Goal: Task Accomplishment & Management: Use online tool/utility

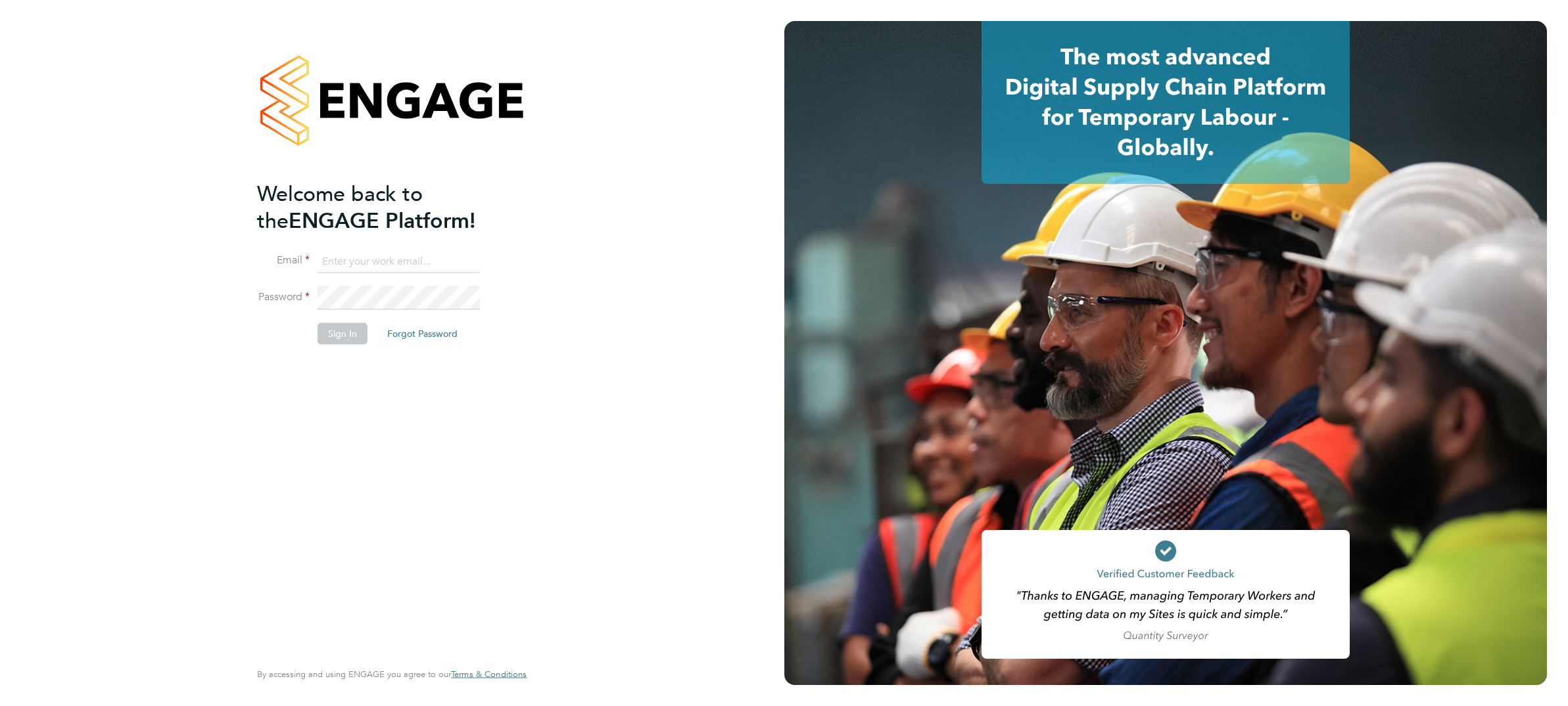
type input "Craig.Bennett@ABM.com"
click at [328, 335] on button "Sign In" at bounding box center [342, 333] width 50 height 21
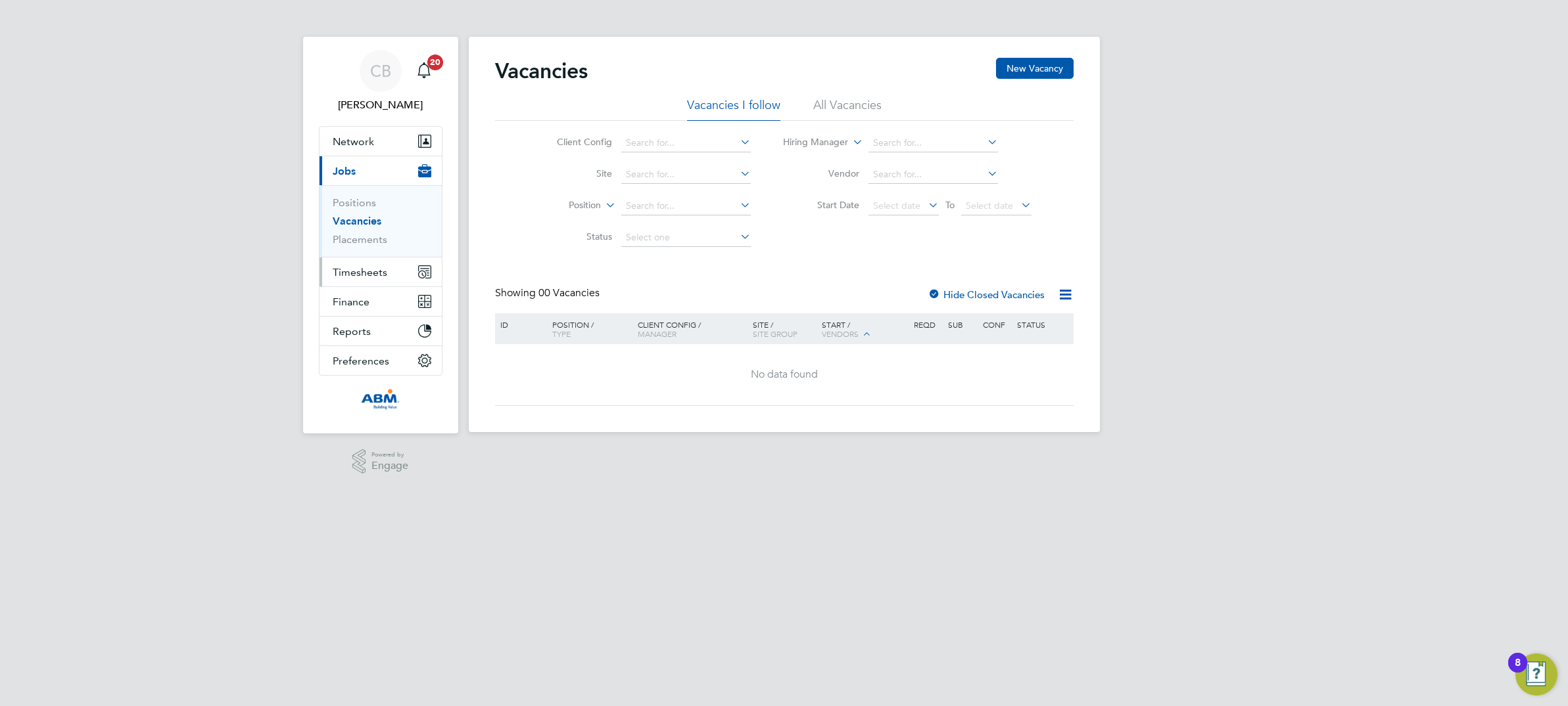
click at [361, 271] on span "Timesheets" at bounding box center [359, 272] width 55 height 13
click at [360, 234] on link "Timesheets" at bounding box center [359, 233] width 55 height 13
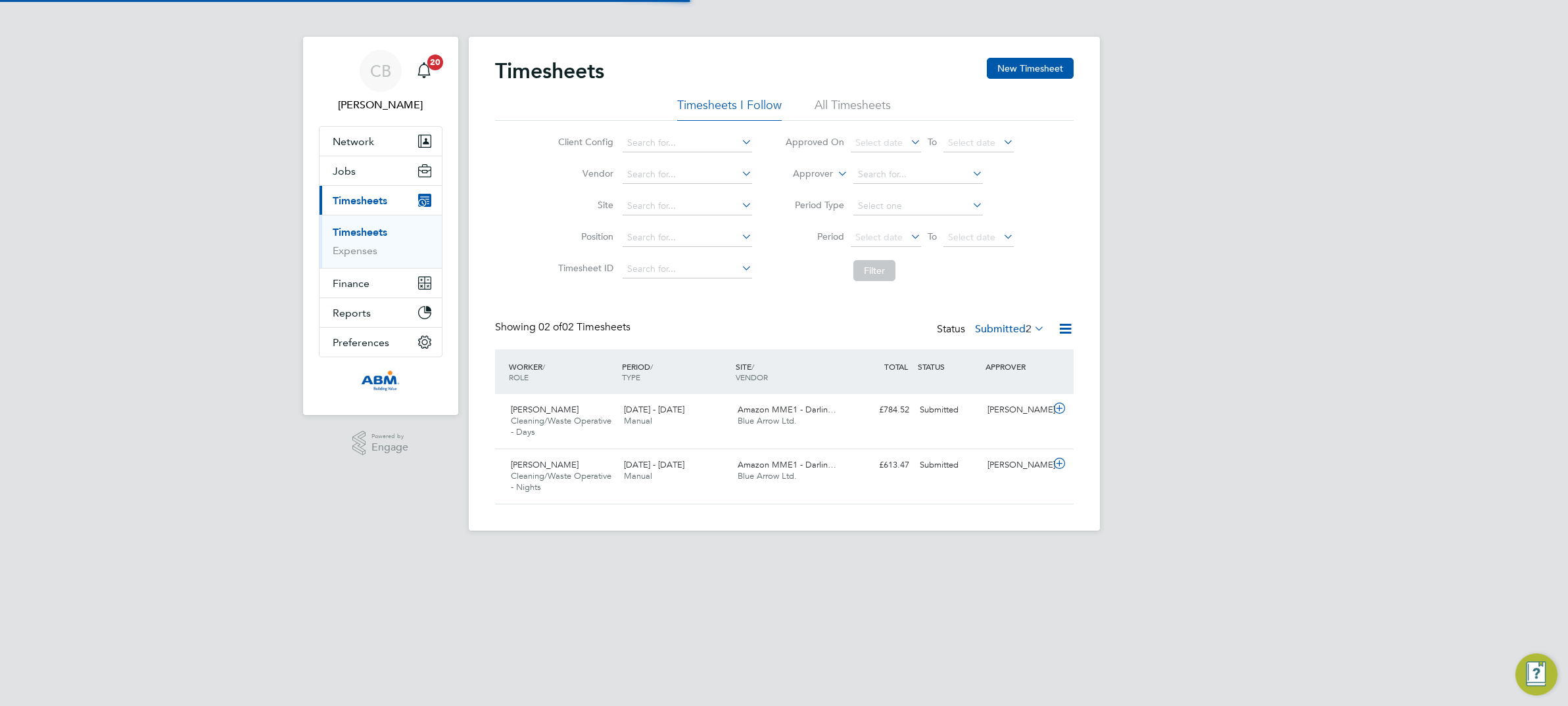
scroll to position [33, 114]
click at [1061, 409] on icon at bounding box center [1059, 409] width 16 height 11
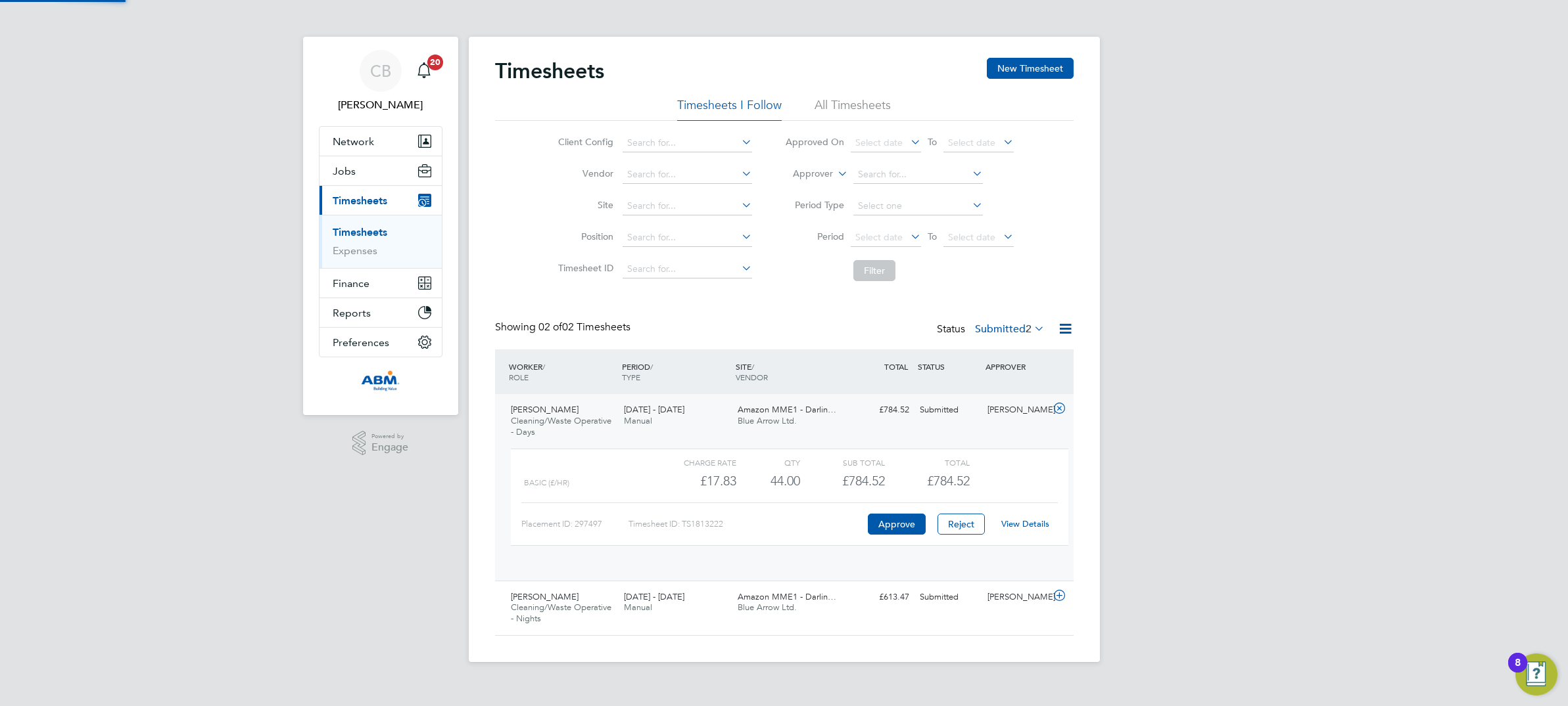
scroll to position [22, 128]
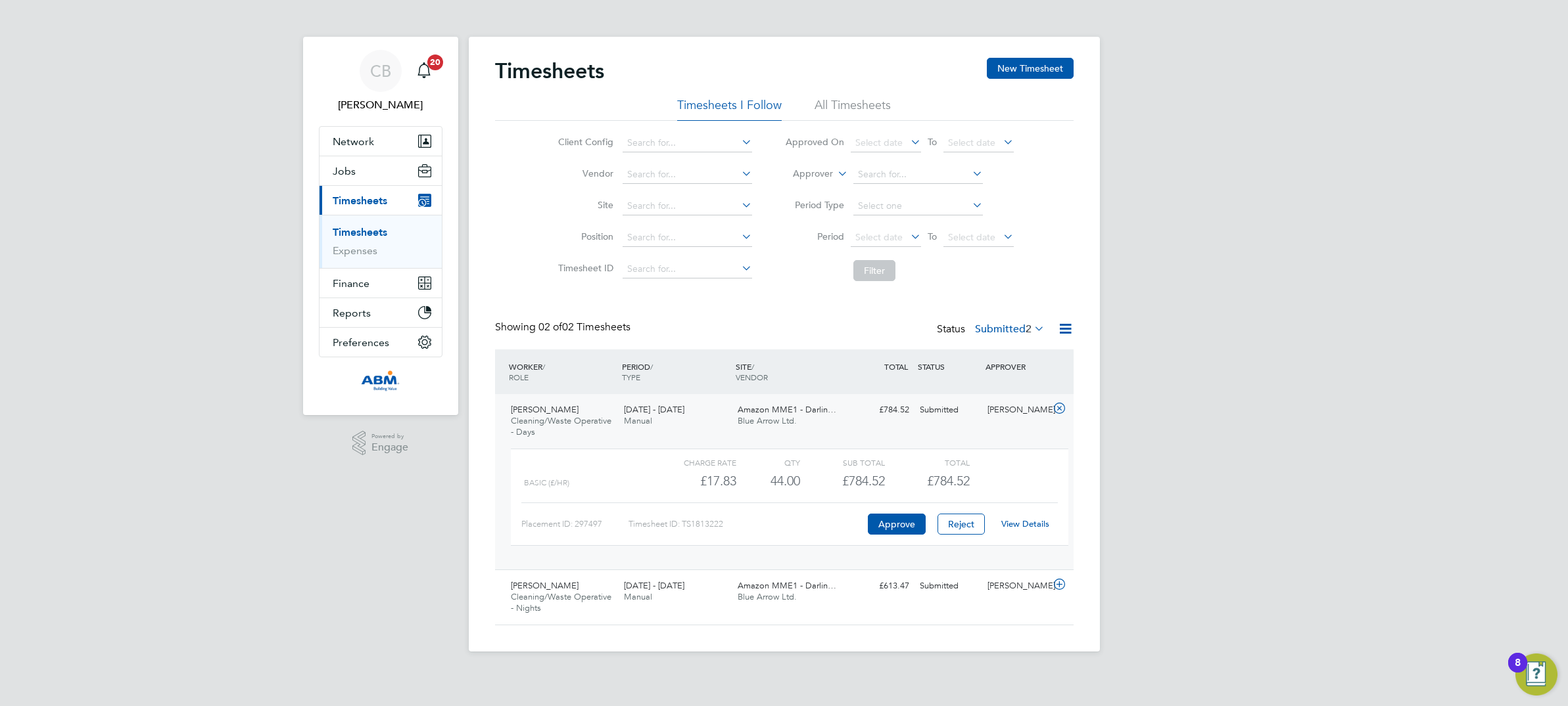
click at [1059, 408] on icon at bounding box center [1059, 409] width 16 height 11
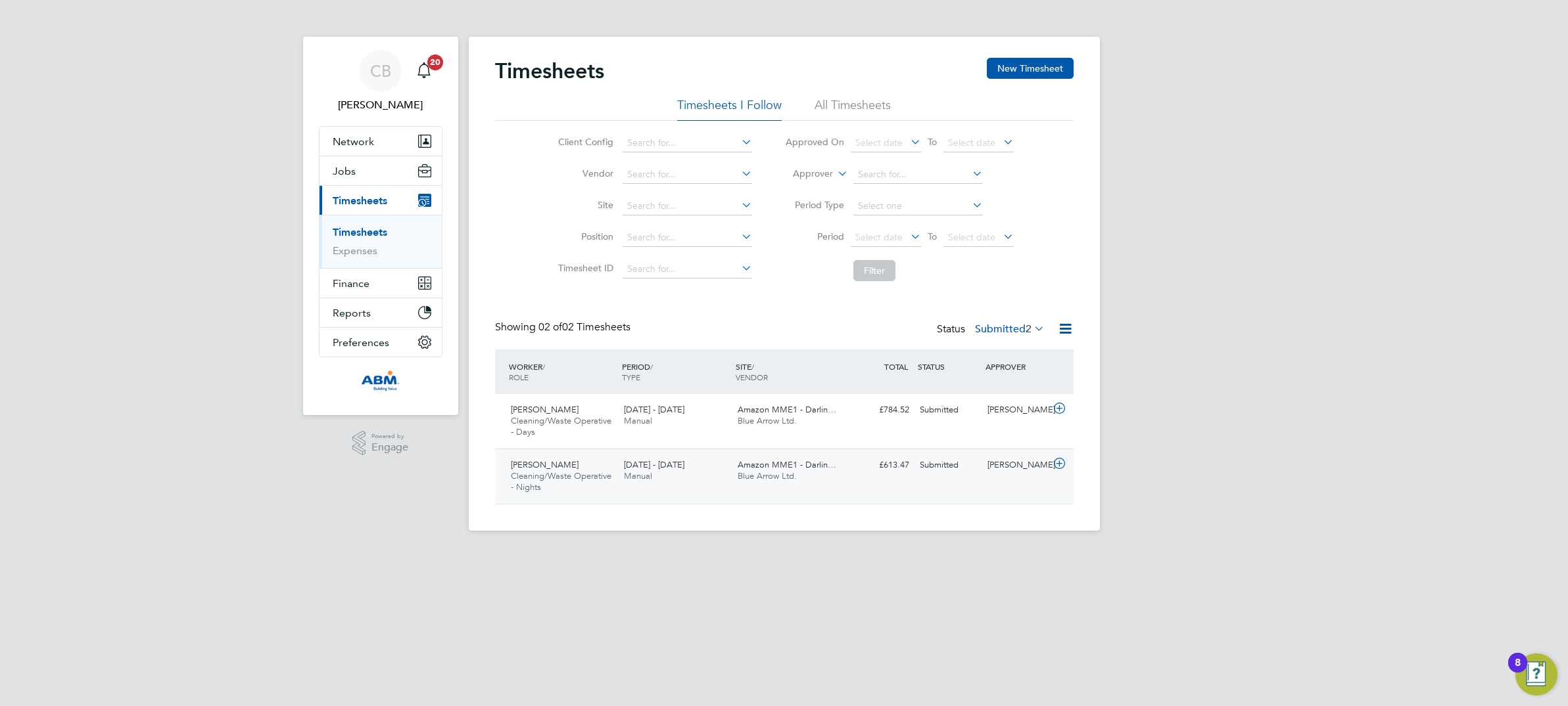
click at [1059, 463] on icon at bounding box center [1059, 464] width 16 height 11
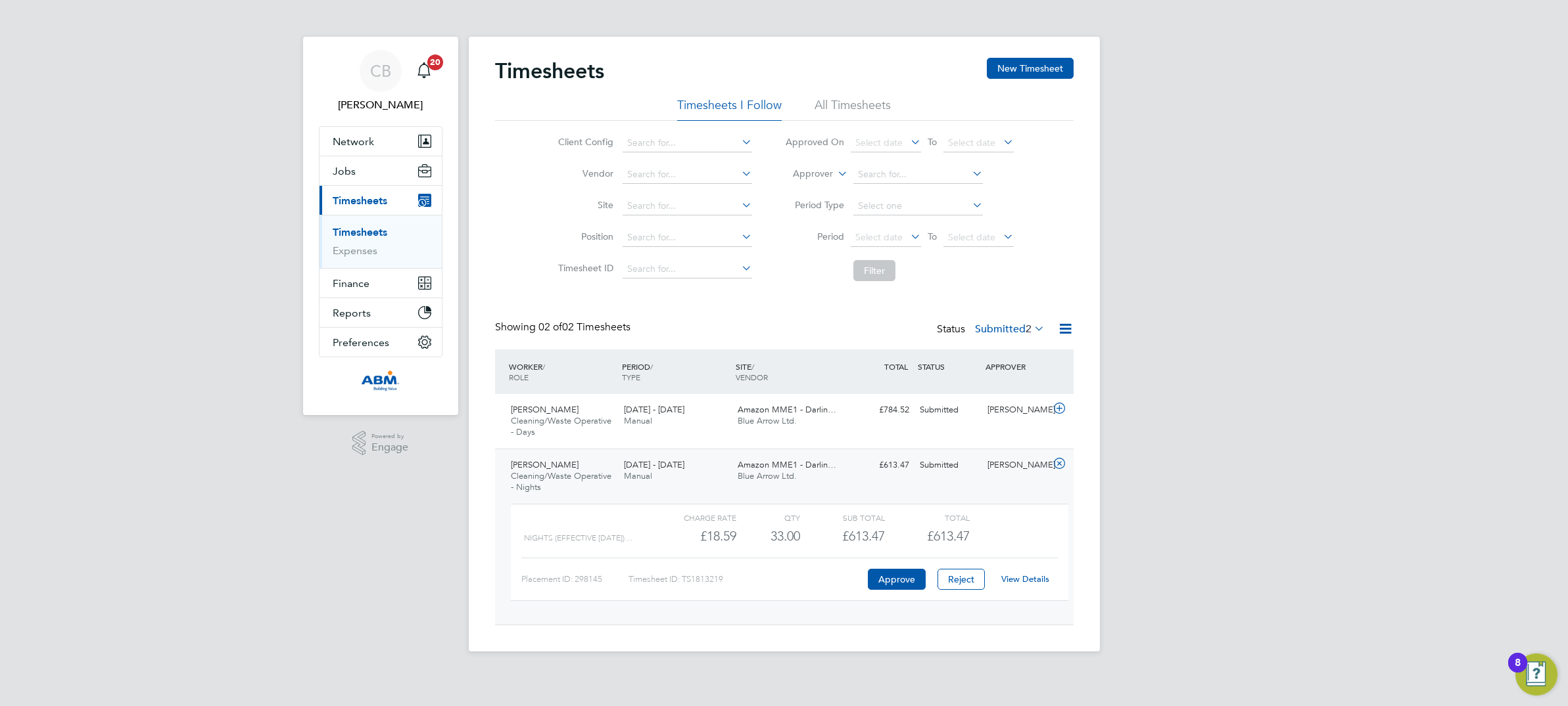
click at [1067, 463] on icon at bounding box center [1059, 464] width 16 height 11
